Goal: Check status: Check status

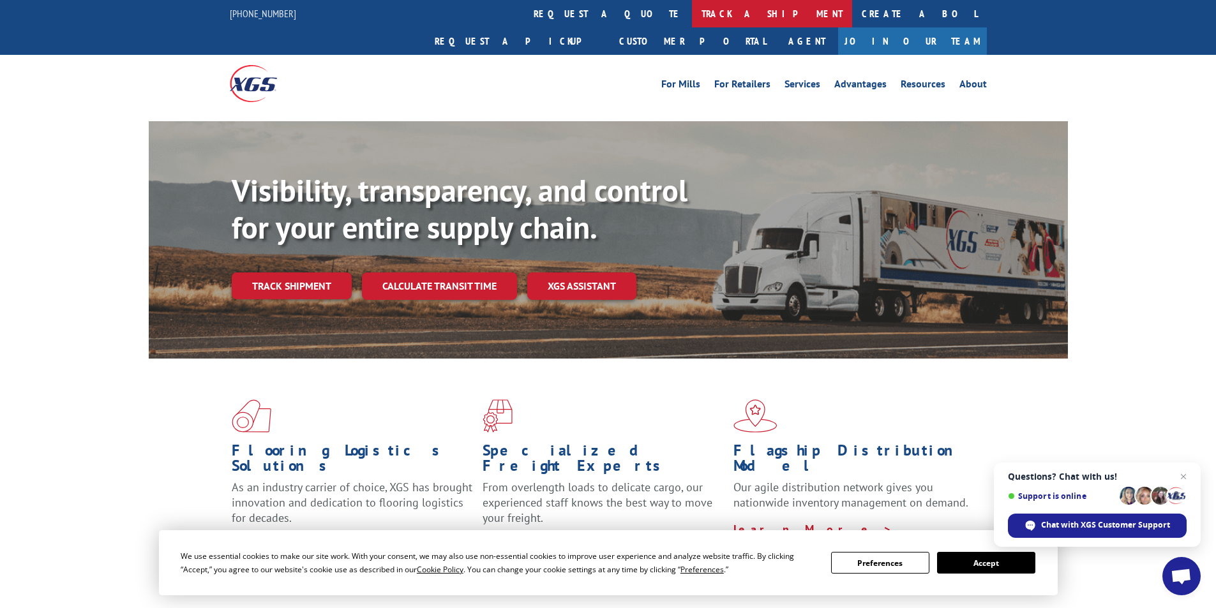
click at [692, 13] on link "track a shipment" at bounding box center [772, 13] width 160 height 27
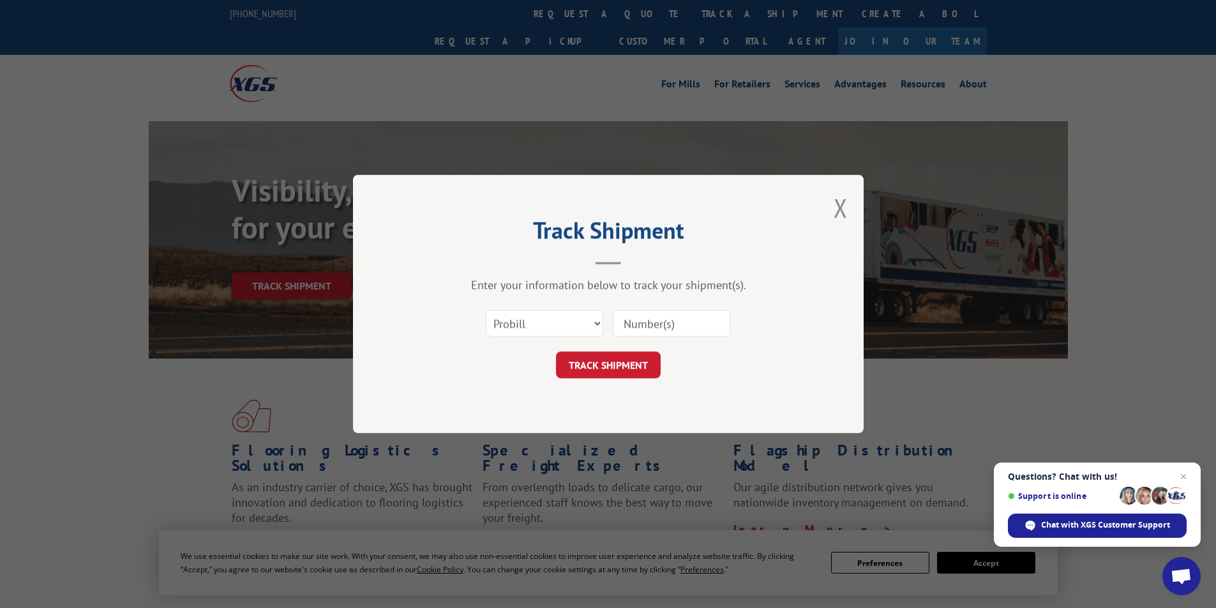
click at [643, 323] on input at bounding box center [671, 323] width 117 height 27
click at [675, 326] on input at bounding box center [671, 323] width 117 height 27
type input "17496335"
click at [636, 357] on button "TRACK SHIPMENT" at bounding box center [608, 365] width 105 height 27
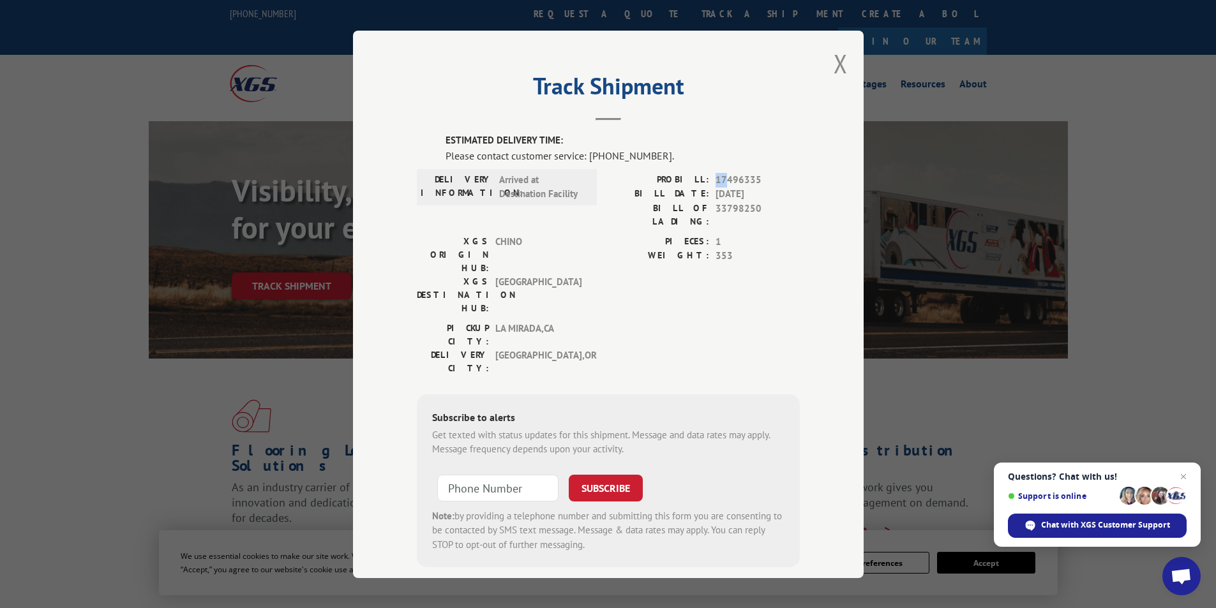
drag, startPoint x: 710, startPoint y: 181, endPoint x: 722, endPoint y: 181, distance: 12.1
click at [722, 181] on div "PROBILL: 17496335" at bounding box center [704, 179] width 192 height 15
drag, startPoint x: 714, startPoint y: 198, endPoint x: 730, endPoint y: 200, distance: 16.2
click at [730, 200] on span "[DATE]" at bounding box center [758, 194] width 84 height 15
click at [726, 210] on span "33798250" at bounding box center [758, 214] width 84 height 27
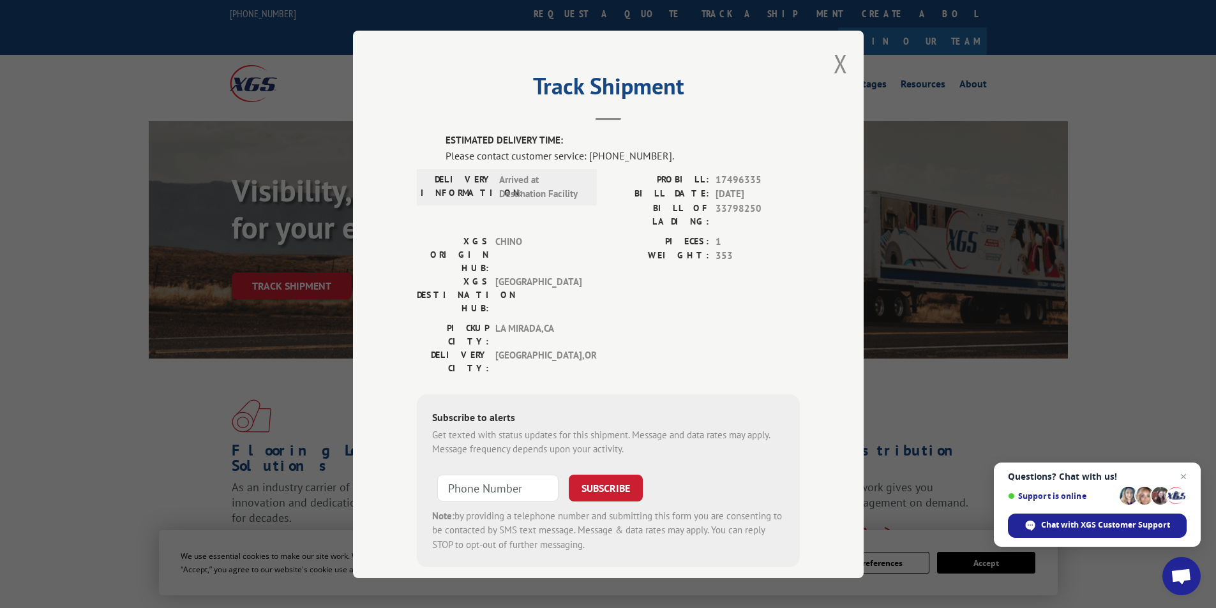
click at [521, 179] on span "Arrived at Destination Facility" at bounding box center [542, 186] width 86 height 29
click at [526, 195] on span "Arrived at Destination Facility" at bounding box center [542, 186] width 86 height 29
click at [504, 217] on div "DELIVERY INFORMATION: Arrived at Destination Facility" at bounding box center [507, 203] width 180 height 62
click at [508, 275] on span "[GEOGRAPHIC_DATA]" at bounding box center [538, 295] width 86 height 40
drag, startPoint x: 516, startPoint y: 284, endPoint x: 526, endPoint y: 293, distance: 13.1
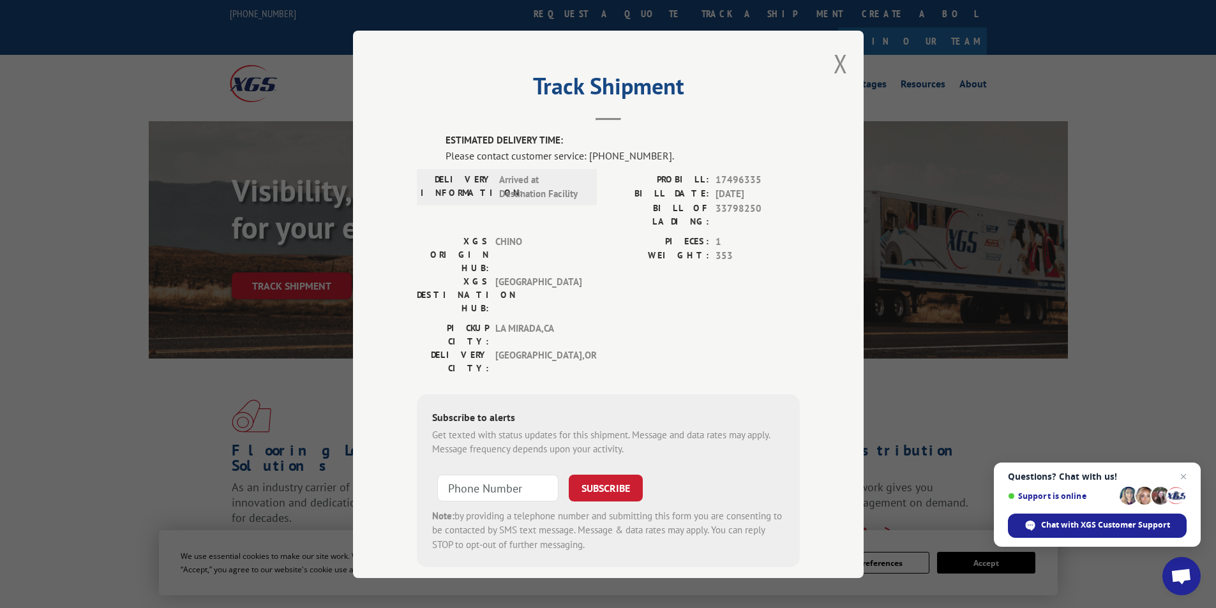
click at [516, 348] on span "[GEOGRAPHIC_DATA] , [GEOGRAPHIC_DATA]" at bounding box center [538, 361] width 86 height 27
click at [838, 62] on button "Close modal" at bounding box center [841, 64] width 14 height 34
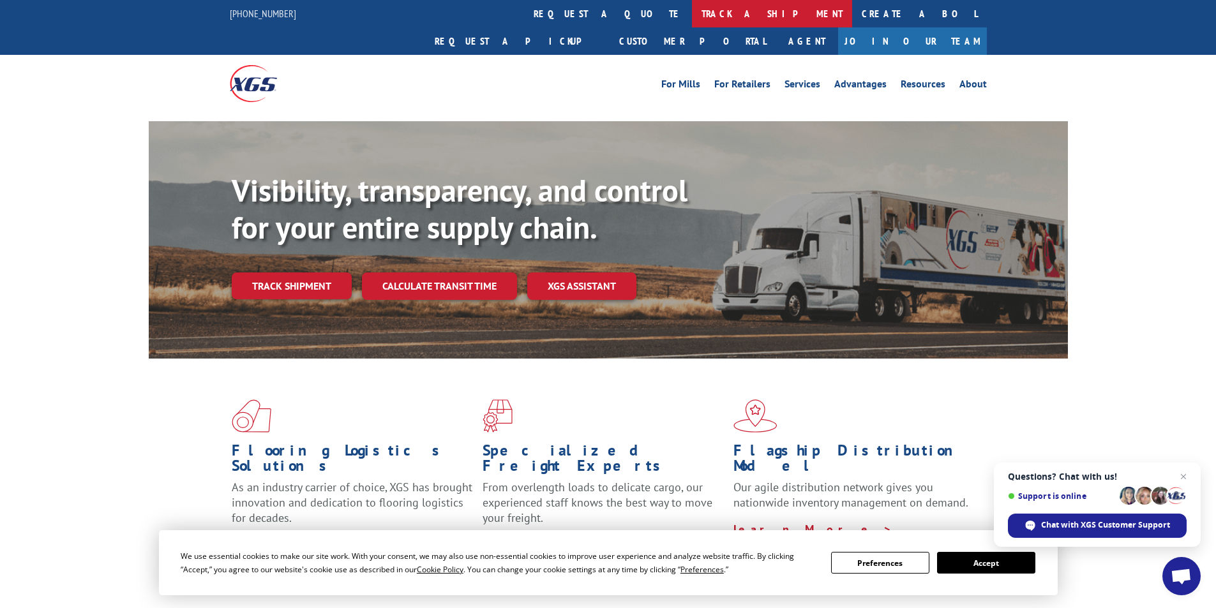
click at [692, 11] on link "track a shipment" at bounding box center [772, 13] width 160 height 27
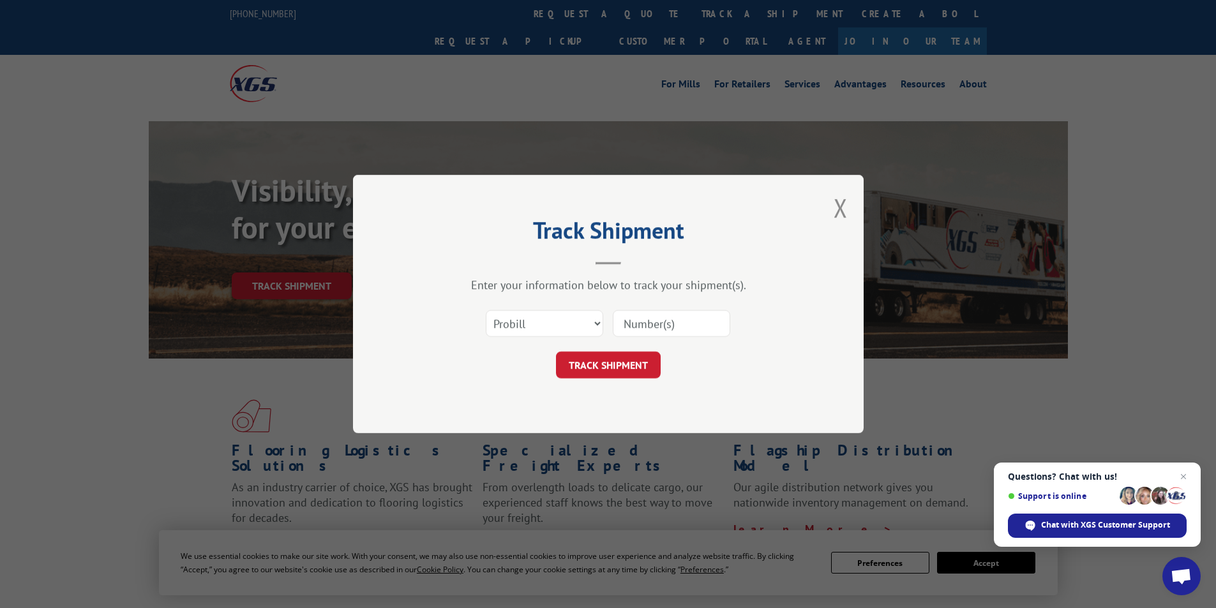
click at [654, 327] on input at bounding box center [671, 323] width 117 height 27
type input "17496335"
click at [606, 367] on button "TRACK SHIPMENT" at bounding box center [608, 365] width 105 height 27
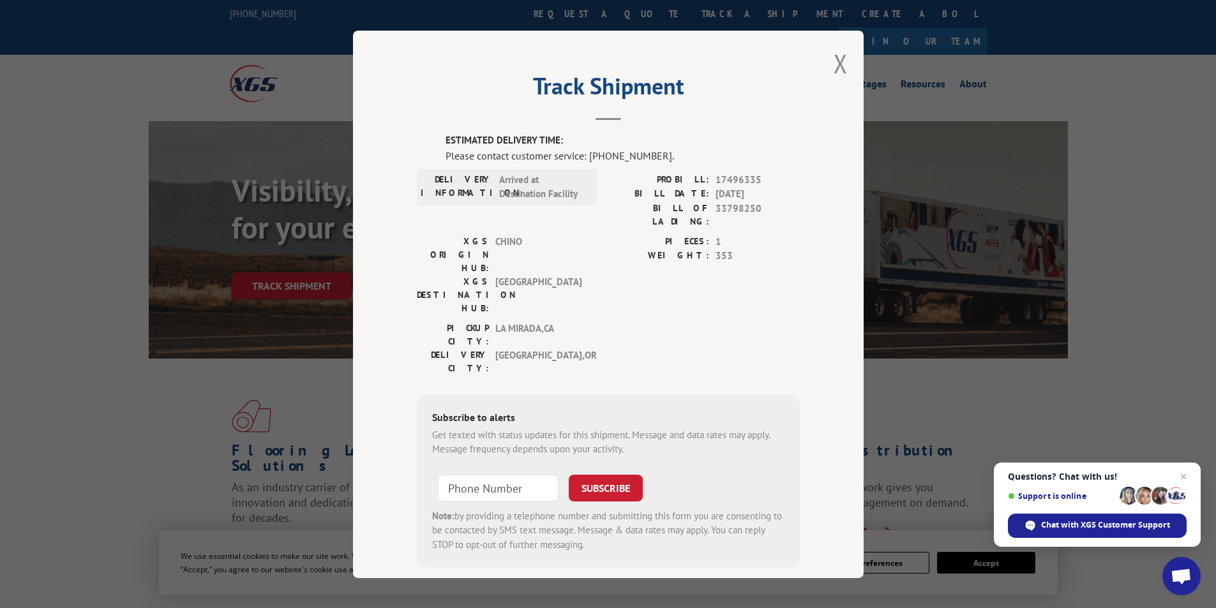
click at [520, 348] on span "[GEOGRAPHIC_DATA] , [GEOGRAPHIC_DATA]" at bounding box center [538, 361] width 86 height 27
click at [603, 118] on hr at bounding box center [609, 119] width 26 height 3
click at [609, 85] on h2 "Track Shipment" at bounding box center [608, 89] width 383 height 24
click at [790, 215] on span "33798250" at bounding box center [758, 214] width 84 height 27
click at [523, 159] on div "Please contact customer service: [PHONE_NUMBER]." at bounding box center [623, 154] width 354 height 15
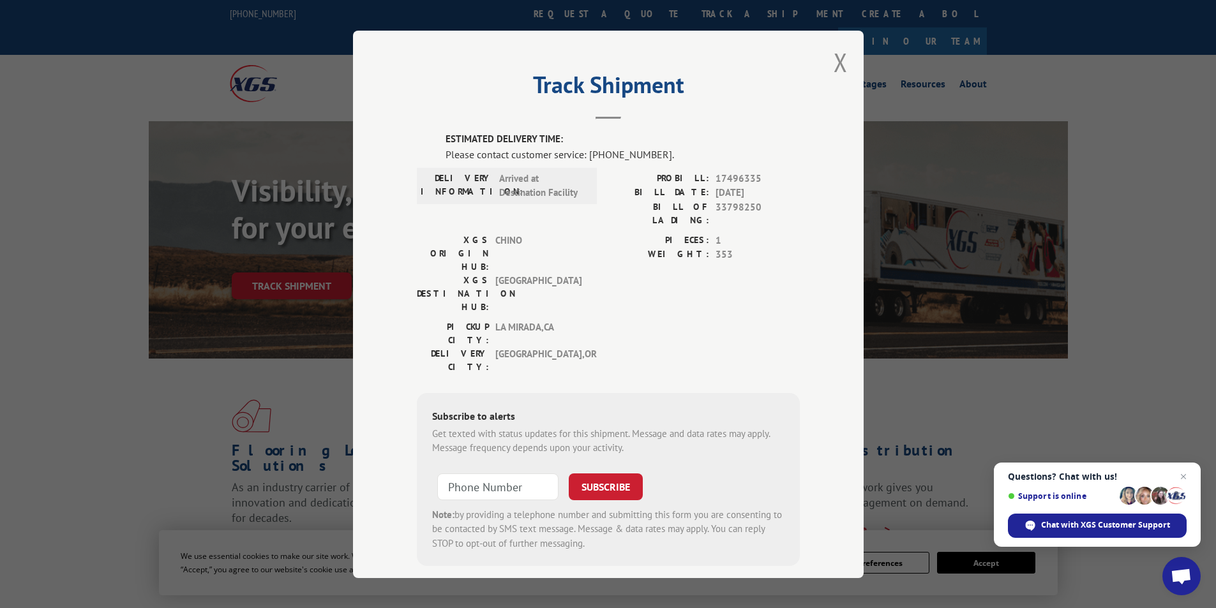
scroll to position [2, 0]
click at [836, 70] on button "Close modal" at bounding box center [841, 62] width 14 height 34
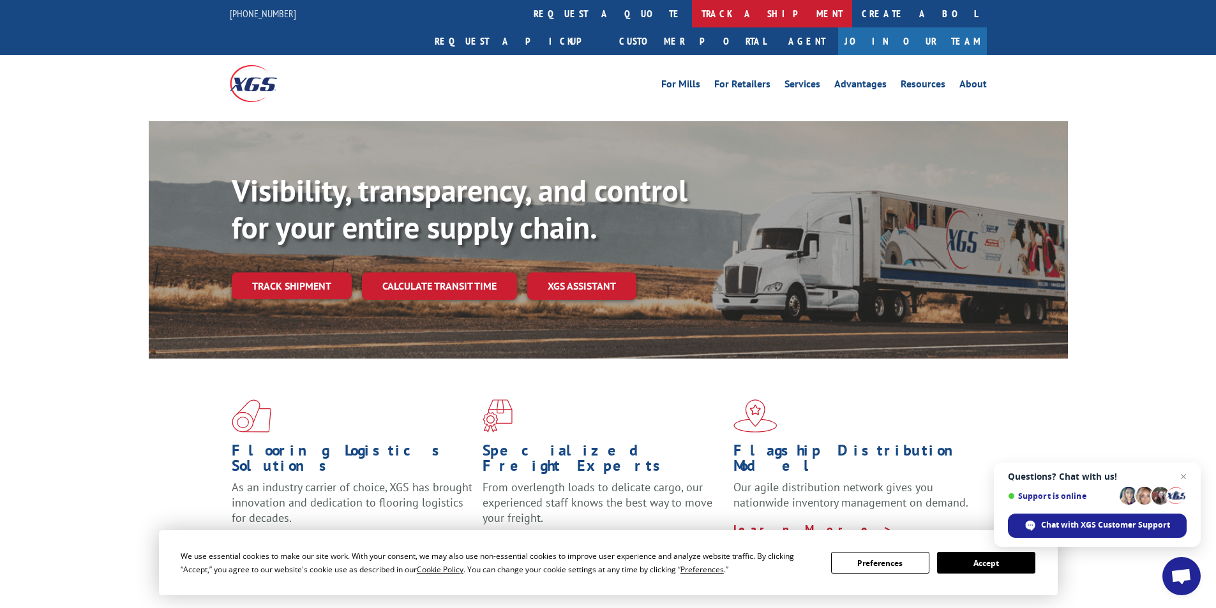
click at [692, 15] on link "track a shipment" at bounding box center [772, 13] width 160 height 27
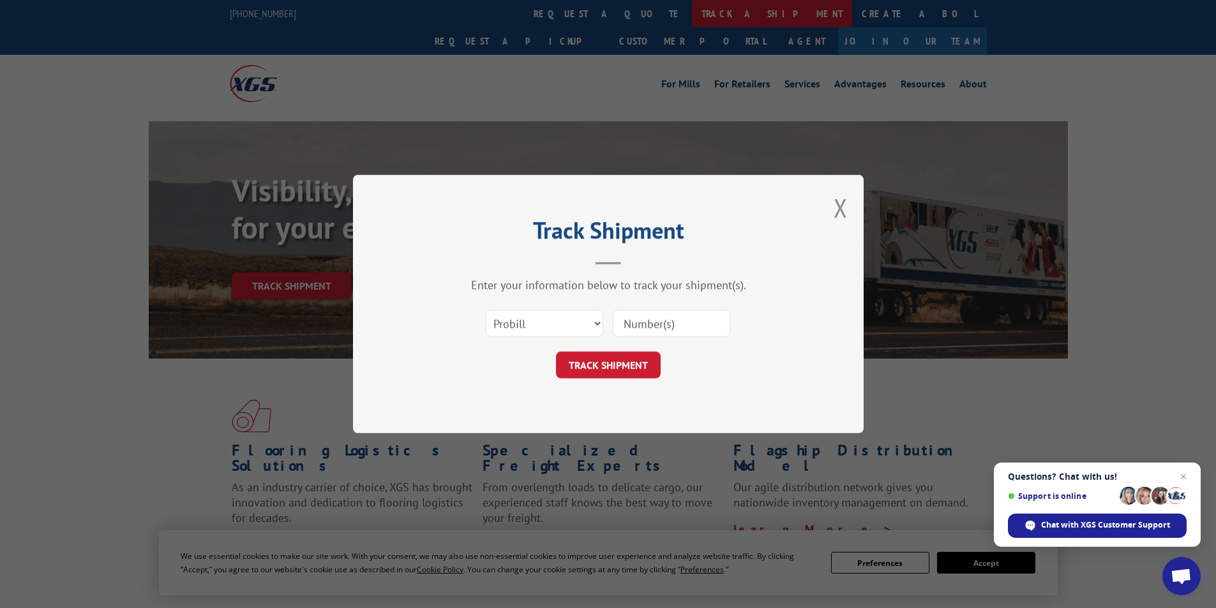
scroll to position [0, 0]
click at [653, 323] on input at bounding box center [671, 323] width 117 height 27
click at [589, 320] on select "Select category... Probill BOL PO" at bounding box center [544, 323] width 117 height 27
click at [663, 321] on input at bounding box center [671, 323] width 117 height 27
type input "17496335"
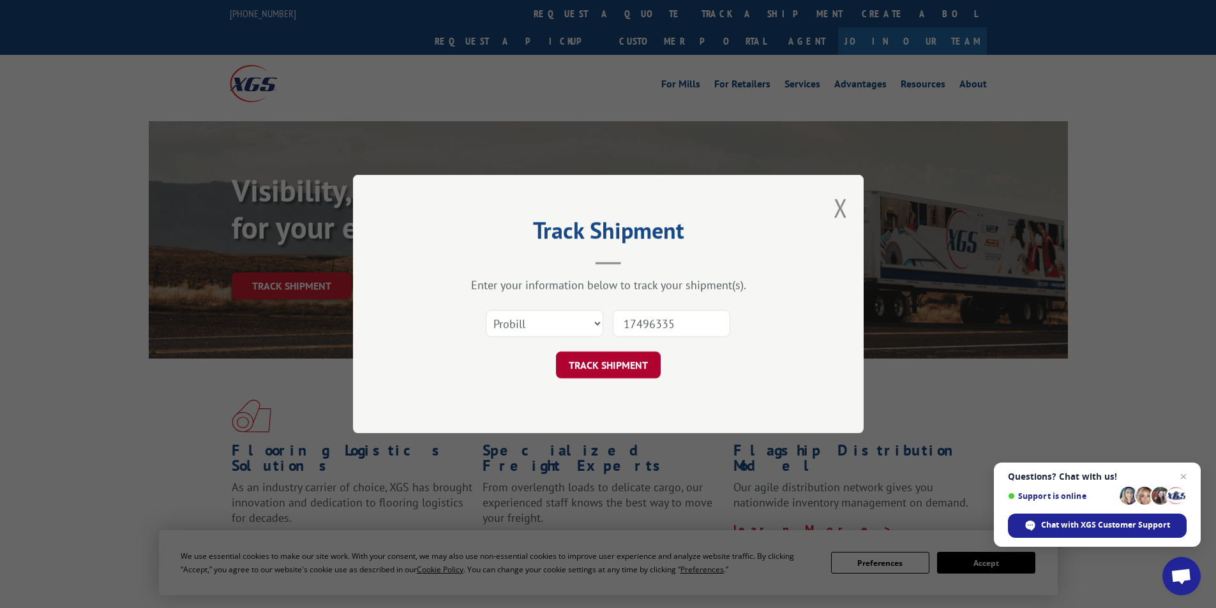
click at [628, 365] on button "TRACK SHIPMENT" at bounding box center [608, 365] width 105 height 27
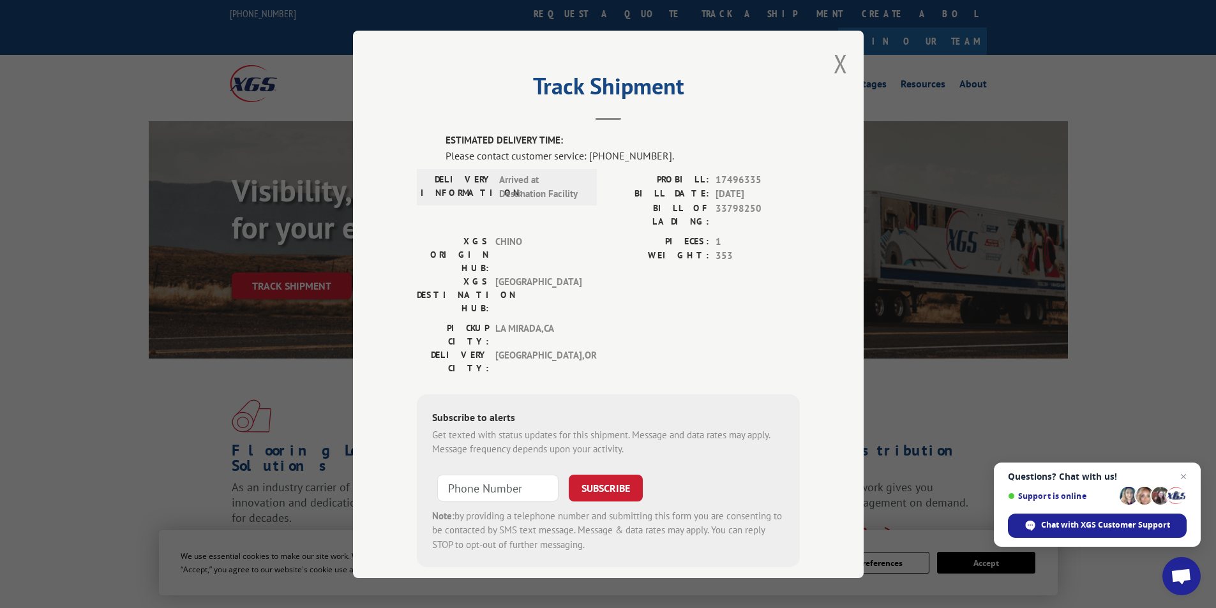
click at [601, 109] on header "Track Shipment" at bounding box center [608, 98] width 383 height 43
click at [601, 116] on header "Track Shipment" at bounding box center [608, 98] width 383 height 43
click at [603, 119] on hr at bounding box center [609, 119] width 26 height 3
click at [507, 346] on span "[GEOGRAPHIC_DATA] , [GEOGRAPHIC_DATA]" at bounding box center [538, 359] width 86 height 27
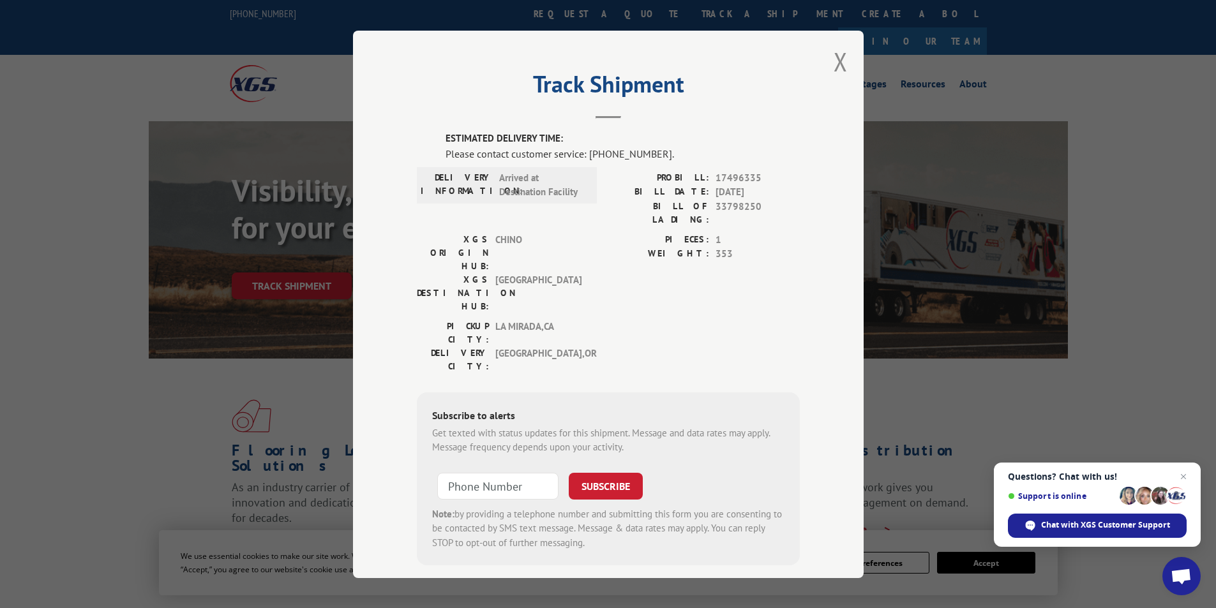
click at [501, 179] on span "Arrived at Destination Facility" at bounding box center [542, 184] width 86 height 29
drag, startPoint x: 441, startPoint y: 154, endPoint x: 580, endPoint y: 149, distance: 139.2
click at [580, 149] on div "Please contact customer service: [PHONE_NUMBER]." at bounding box center [623, 153] width 354 height 15
copy div "Please contact customer service"
click at [836, 61] on button "Close modal" at bounding box center [841, 62] width 14 height 34
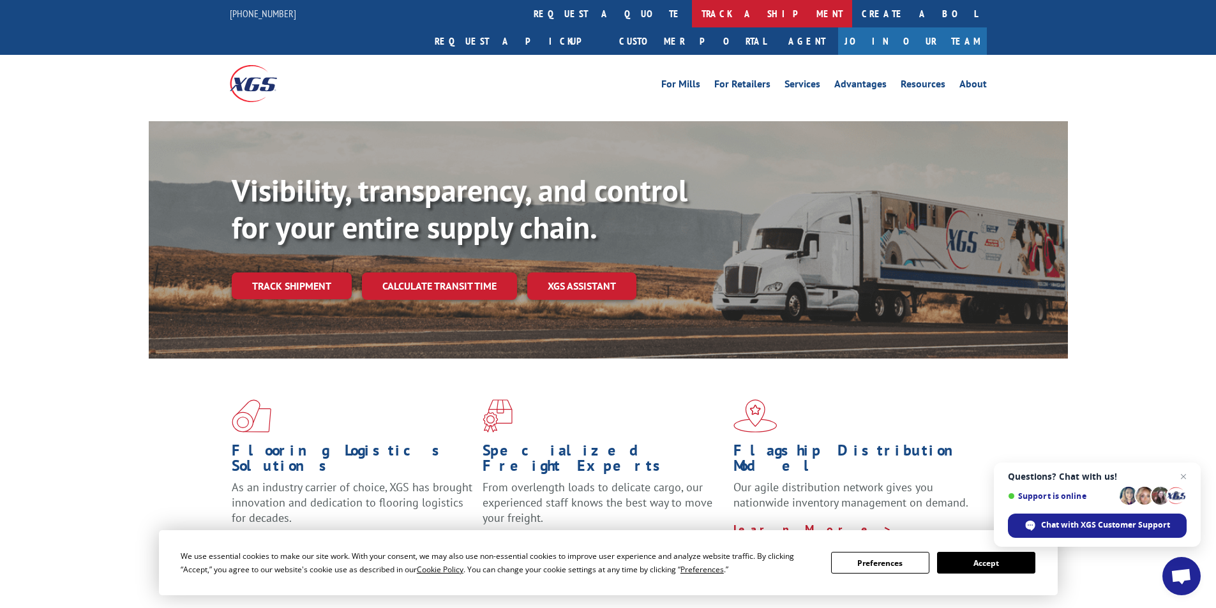
click at [692, 19] on link "track a shipment" at bounding box center [772, 13] width 160 height 27
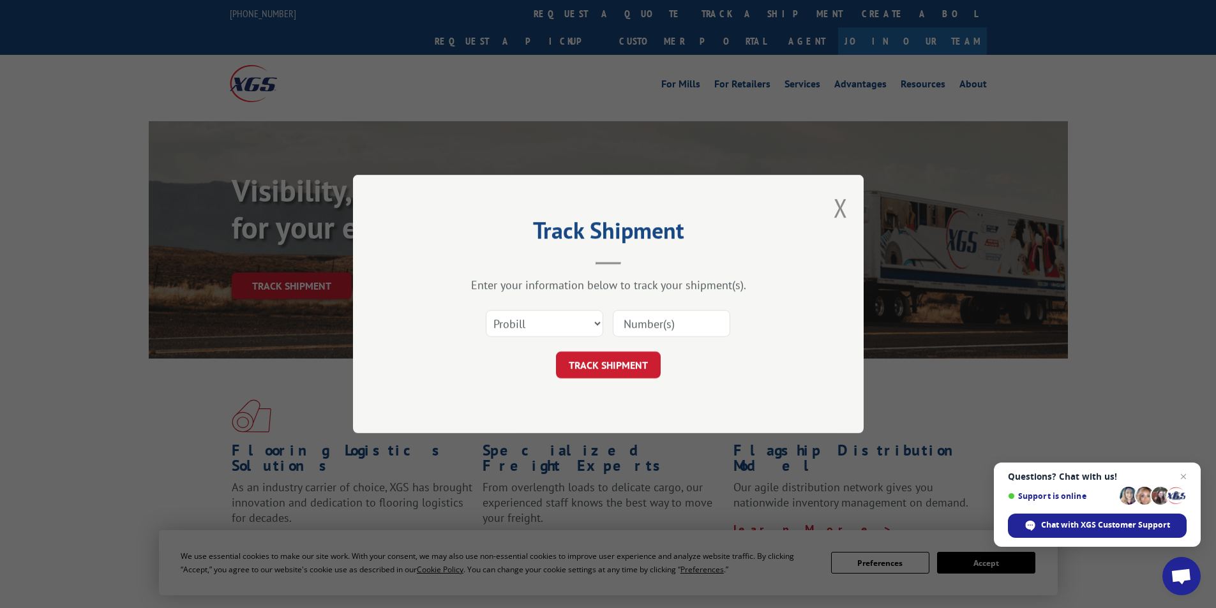
click at [683, 324] on input at bounding box center [671, 323] width 117 height 27
drag, startPoint x: 1062, startPoint y: 209, endPoint x: 1013, endPoint y: 177, distance: 57.7
click at [1062, 209] on div "Track Shipment Enter your information below to track your shipment(s). Select c…" at bounding box center [608, 304] width 1216 height 608
